Goal: Navigation & Orientation: Find specific page/section

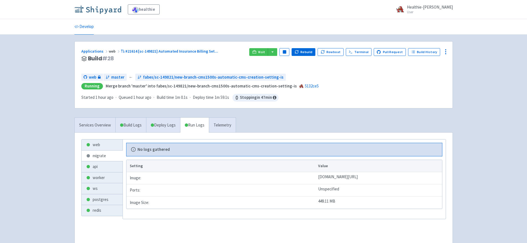
click at [99, 8] on img at bounding box center [97, 9] width 47 height 9
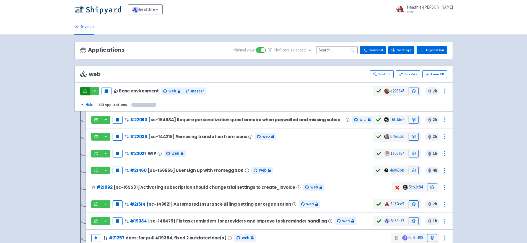
click at [84, 91] on icon at bounding box center [85, 91] width 4 height 4
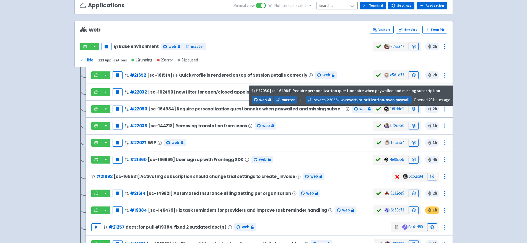
scroll to position [113, 0]
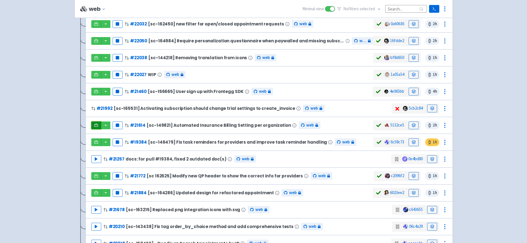
click at [98, 126] on icon at bounding box center [96, 126] width 4 height 1
